Goal: Information Seeking & Learning: Learn about a topic

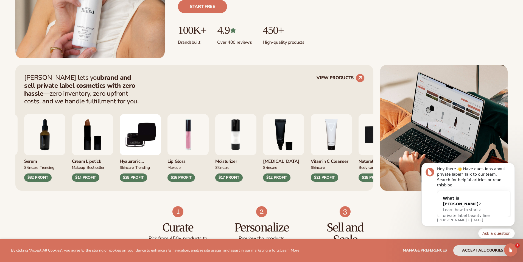
scroll to position [220, 0]
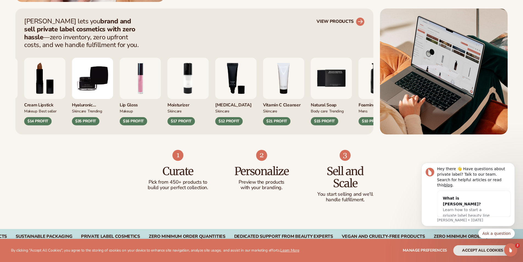
click at [350, 20] on link "VIEW PRODUCTS" at bounding box center [341, 21] width 48 height 9
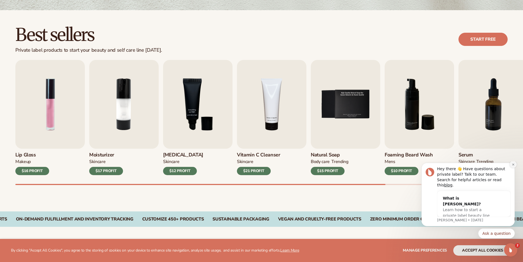
click at [514, 167] on button "Dismiss notification" at bounding box center [513, 164] width 7 height 7
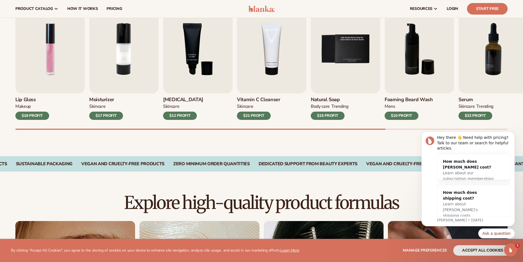
scroll to position [110, 0]
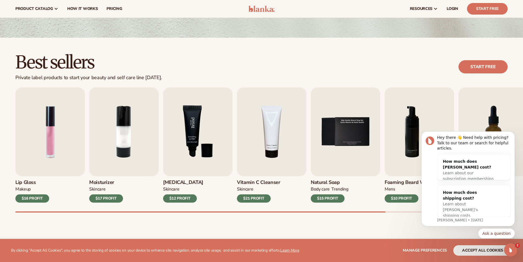
click at [196, 133] on img "3 / 9" at bounding box center [197, 131] width 69 height 89
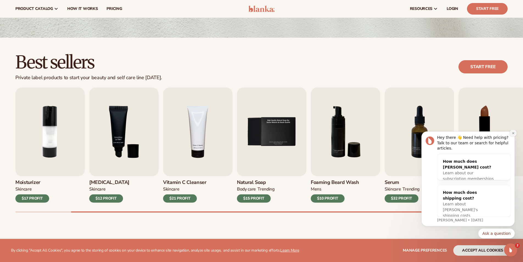
click at [512, 135] on icon "Dismiss notification" at bounding box center [513, 133] width 3 height 3
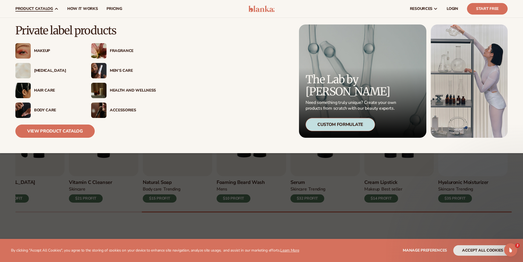
click at [126, 108] on div "Accessories" at bounding box center [133, 110] width 46 height 5
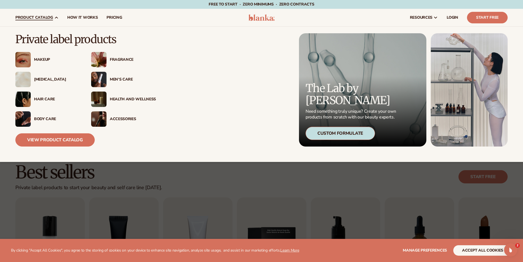
click at [104, 115] on img at bounding box center [98, 118] width 15 height 15
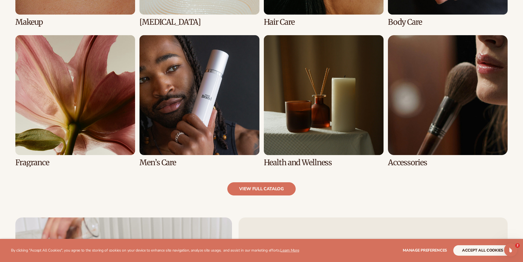
scroll to position [522, 0]
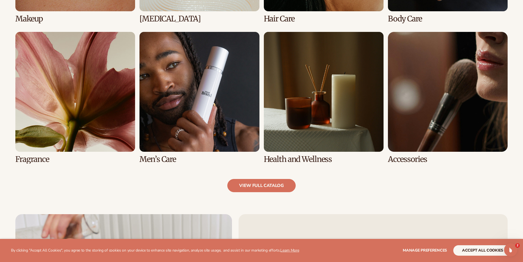
click at [410, 100] on link "8 / 8" at bounding box center [448, 98] width 120 height 132
click at [409, 160] on link "8 / 8" at bounding box center [448, 98] width 120 height 132
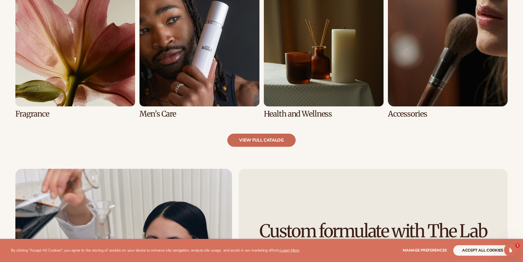
scroll to position [577, 0]
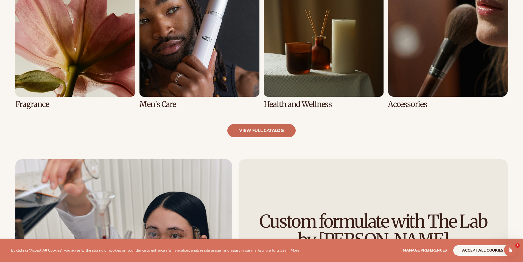
click at [265, 135] on link "view full catalog" at bounding box center [261, 130] width 68 height 13
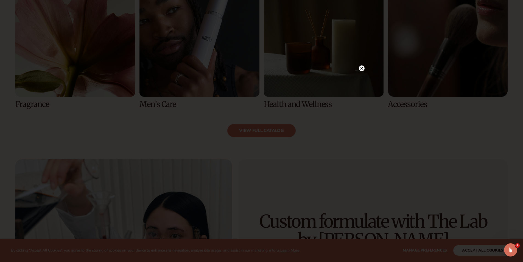
click at [361, 69] on icon at bounding box center [361, 68] width 3 height 3
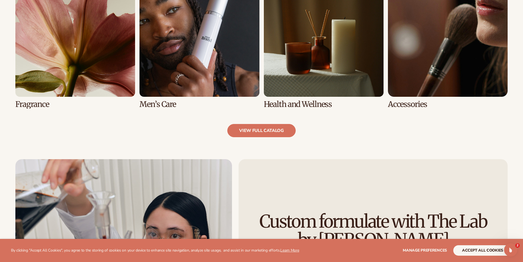
click at [401, 82] on link "8 / 8" at bounding box center [448, 43] width 120 height 132
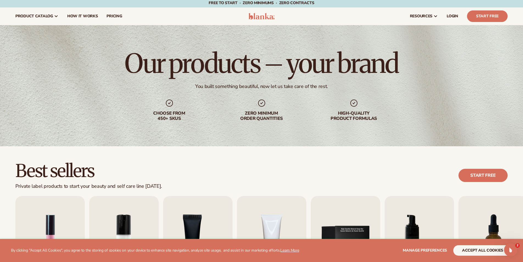
scroll to position [0, 0]
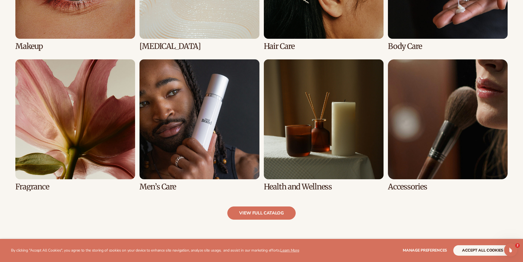
click at [409, 186] on link "8 / 8" at bounding box center [448, 125] width 120 height 132
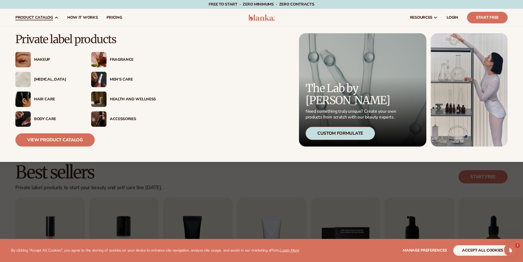
click at [42, 97] on div "Hair Care" at bounding box center [57, 99] width 46 height 5
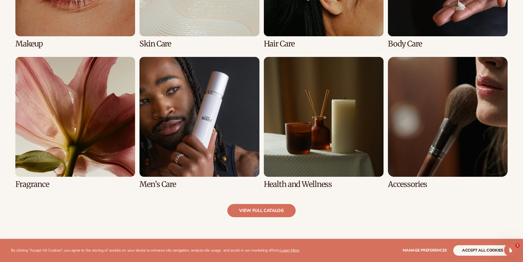
scroll to position [577, 0]
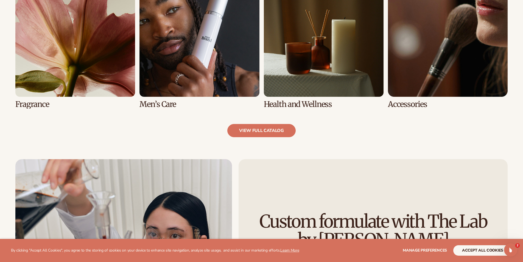
click at [323, 39] on link "7 / 8" at bounding box center [324, 43] width 120 height 132
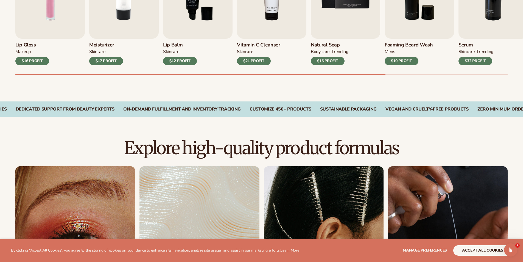
scroll to position [384, 0]
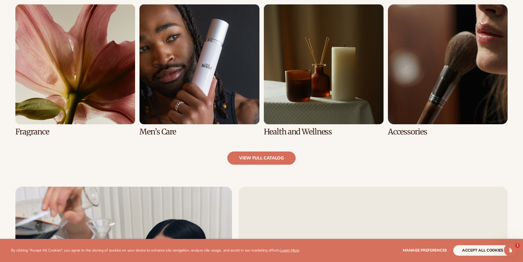
click at [328, 74] on link "7 / 8" at bounding box center [324, 70] width 120 height 132
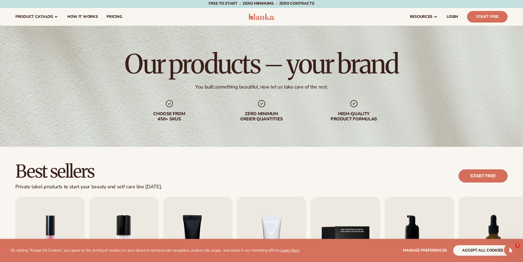
scroll to position [0, 0]
